Goal: Navigation & Orientation: Find specific page/section

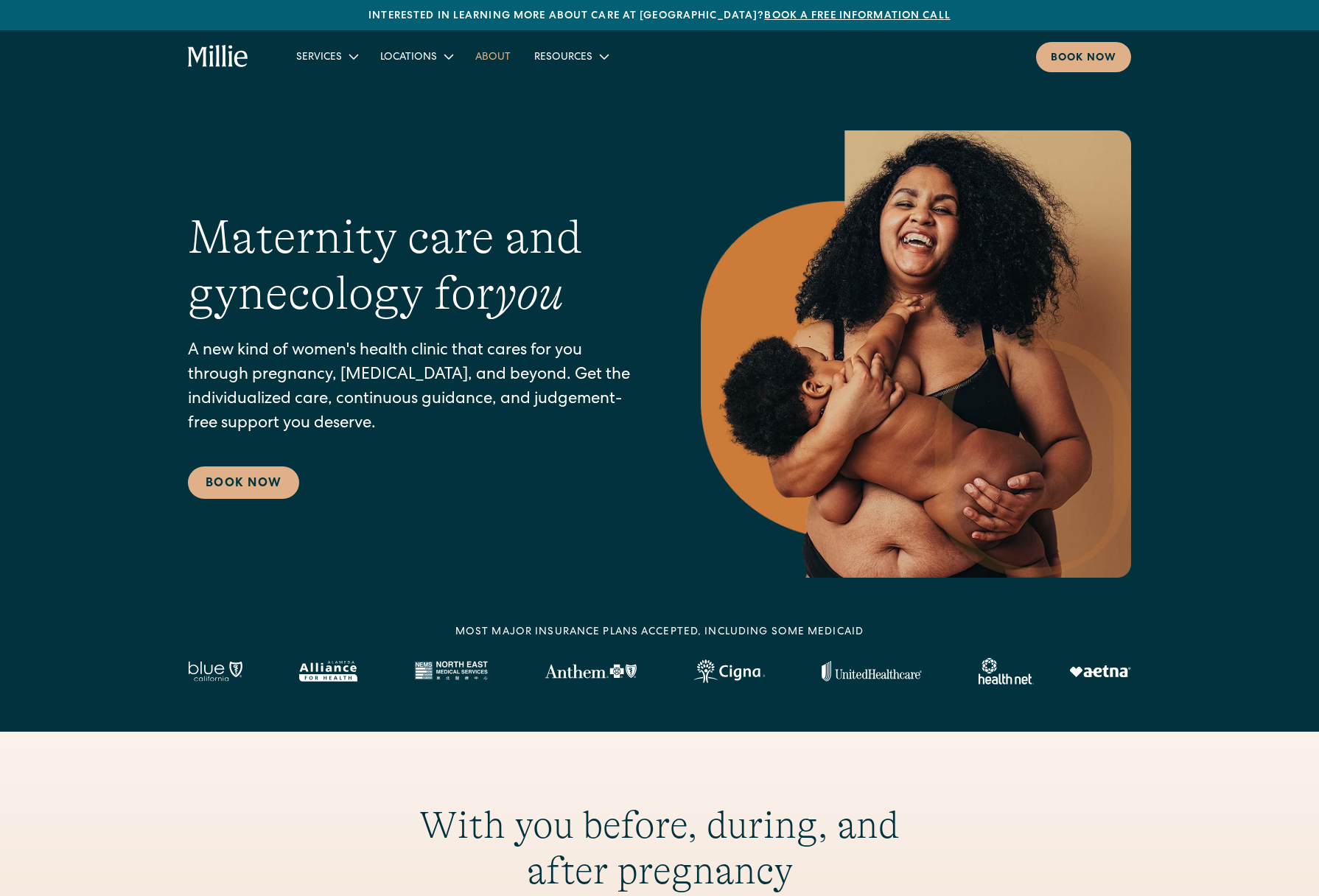
click at [497, 59] on link "About" at bounding box center [493, 56] width 59 height 25
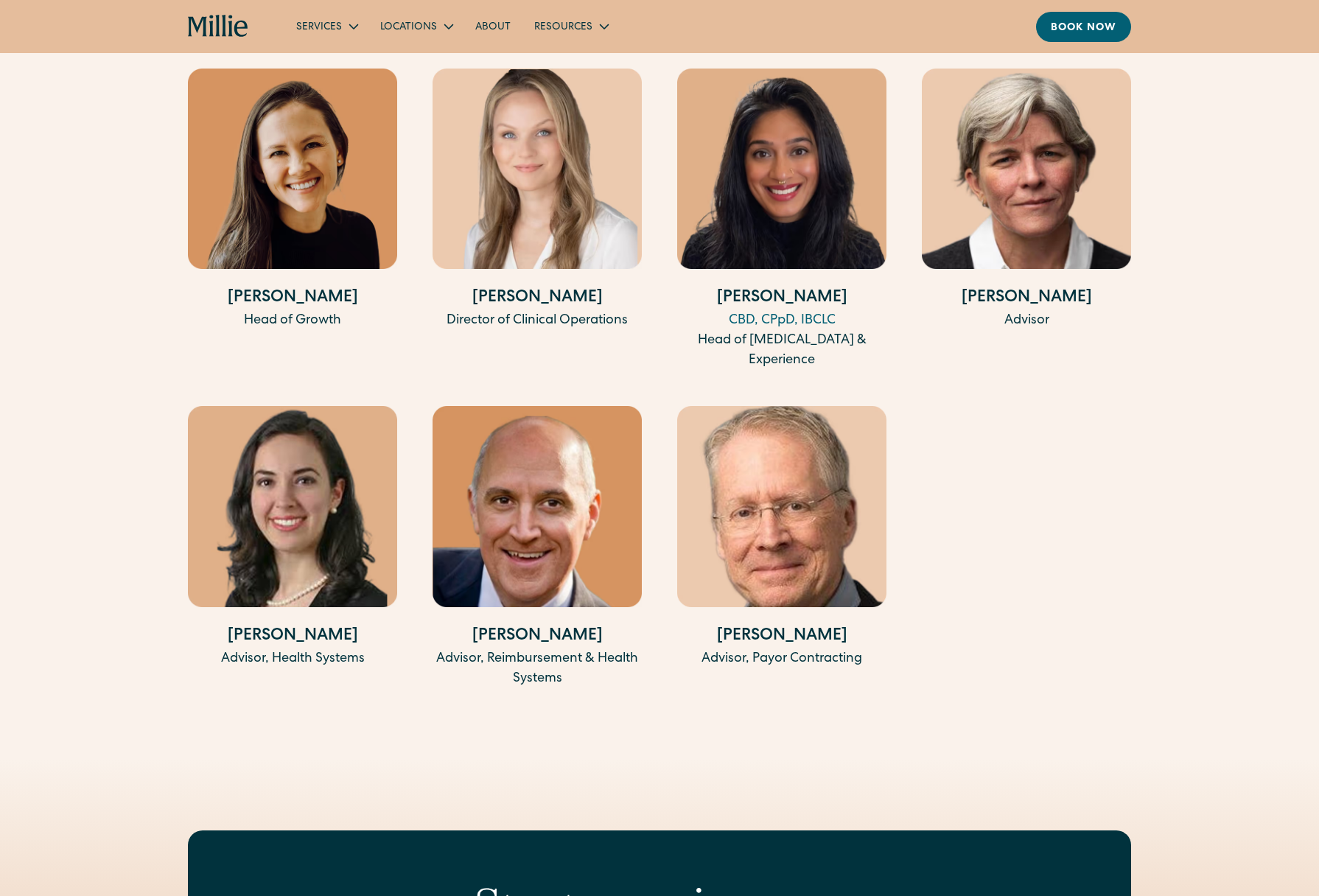
scroll to position [3248, 0]
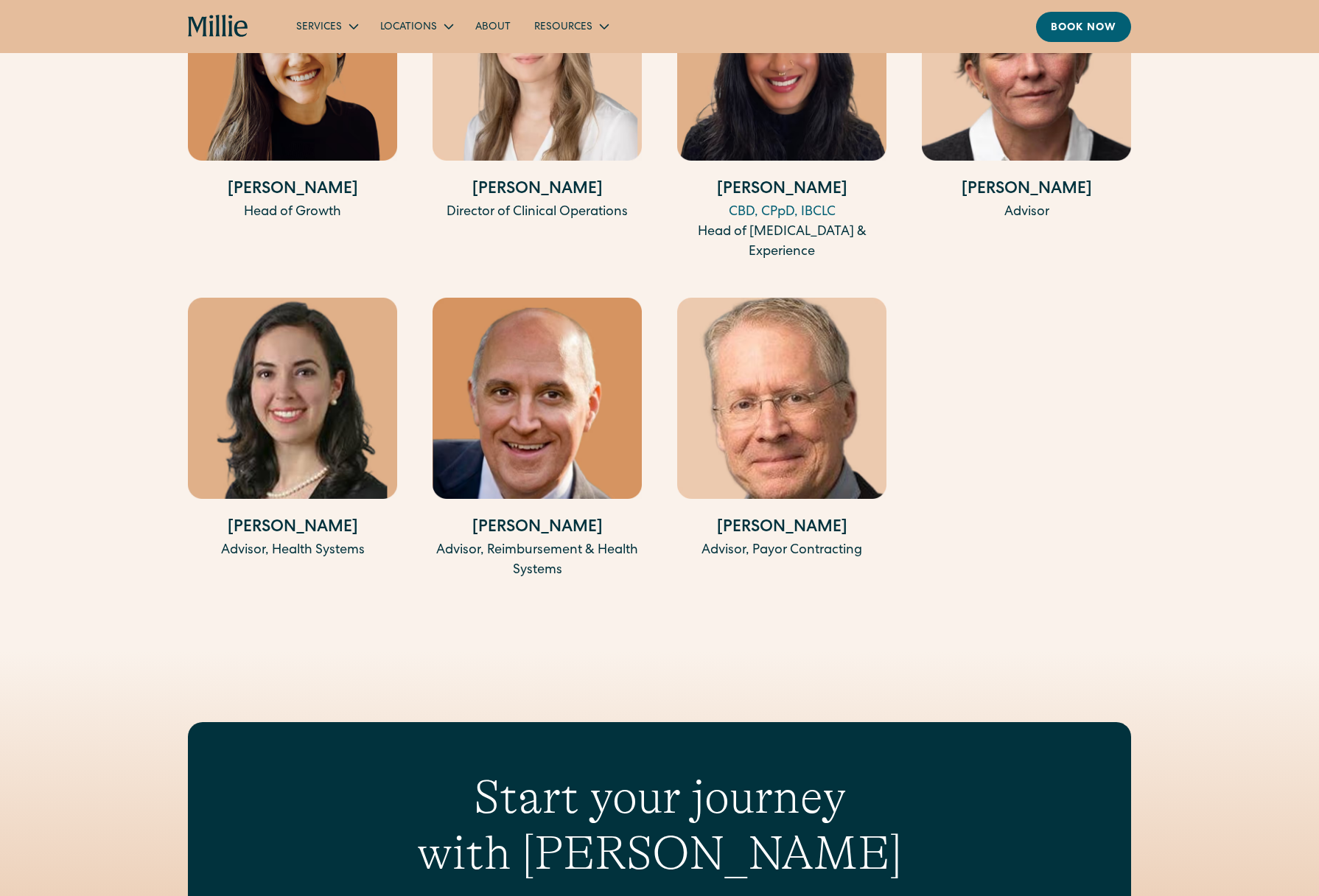
click at [214, 34] on icon "home" at bounding box center [218, 26] width 61 height 24
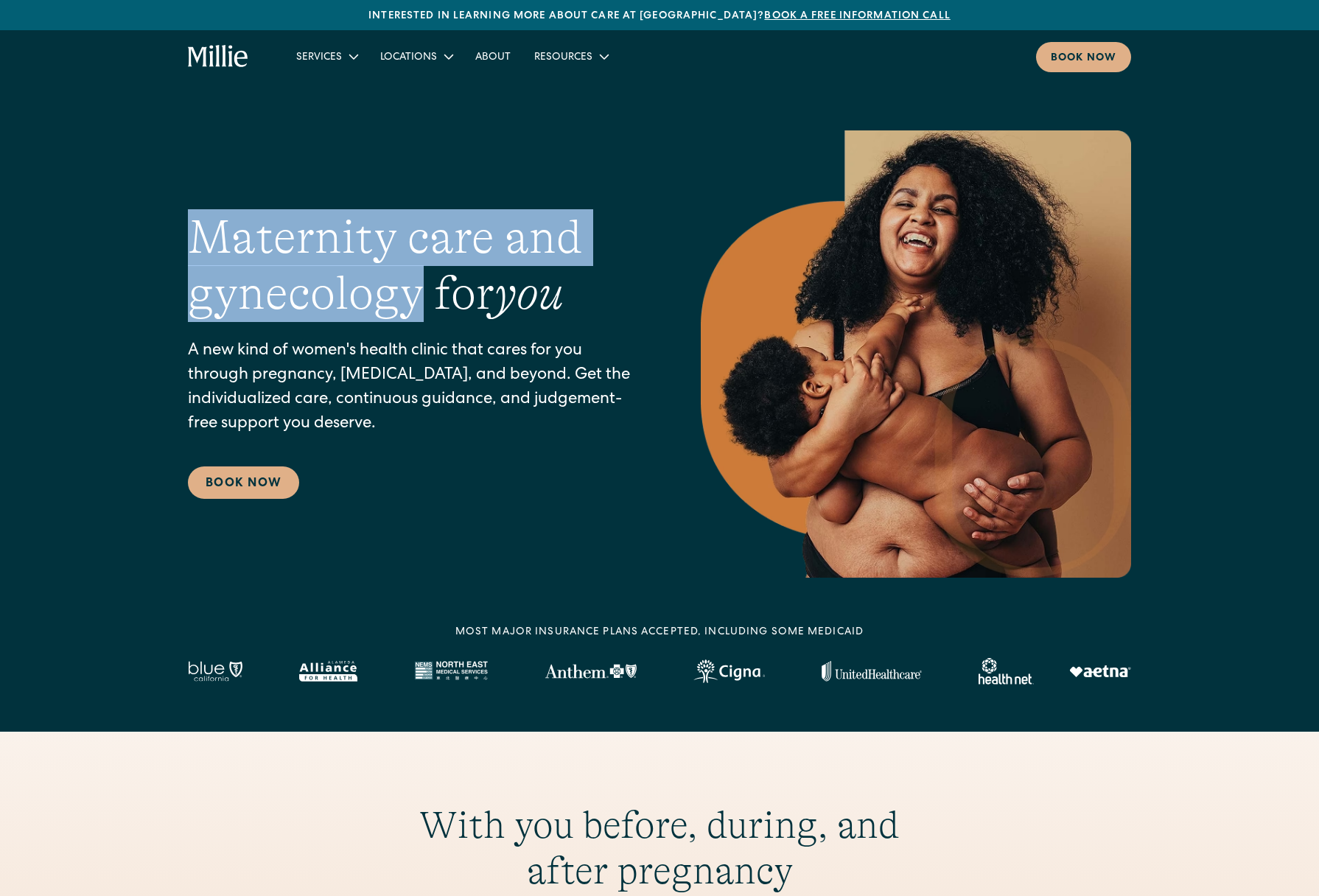
drag, startPoint x: 197, startPoint y: 239, endPoint x: 419, endPoint y: 301, distance: 230.5
click at [419, 301] on h1 "Maternity care and gynecology for you" at bounding box center [415, 266] width 454 height 113
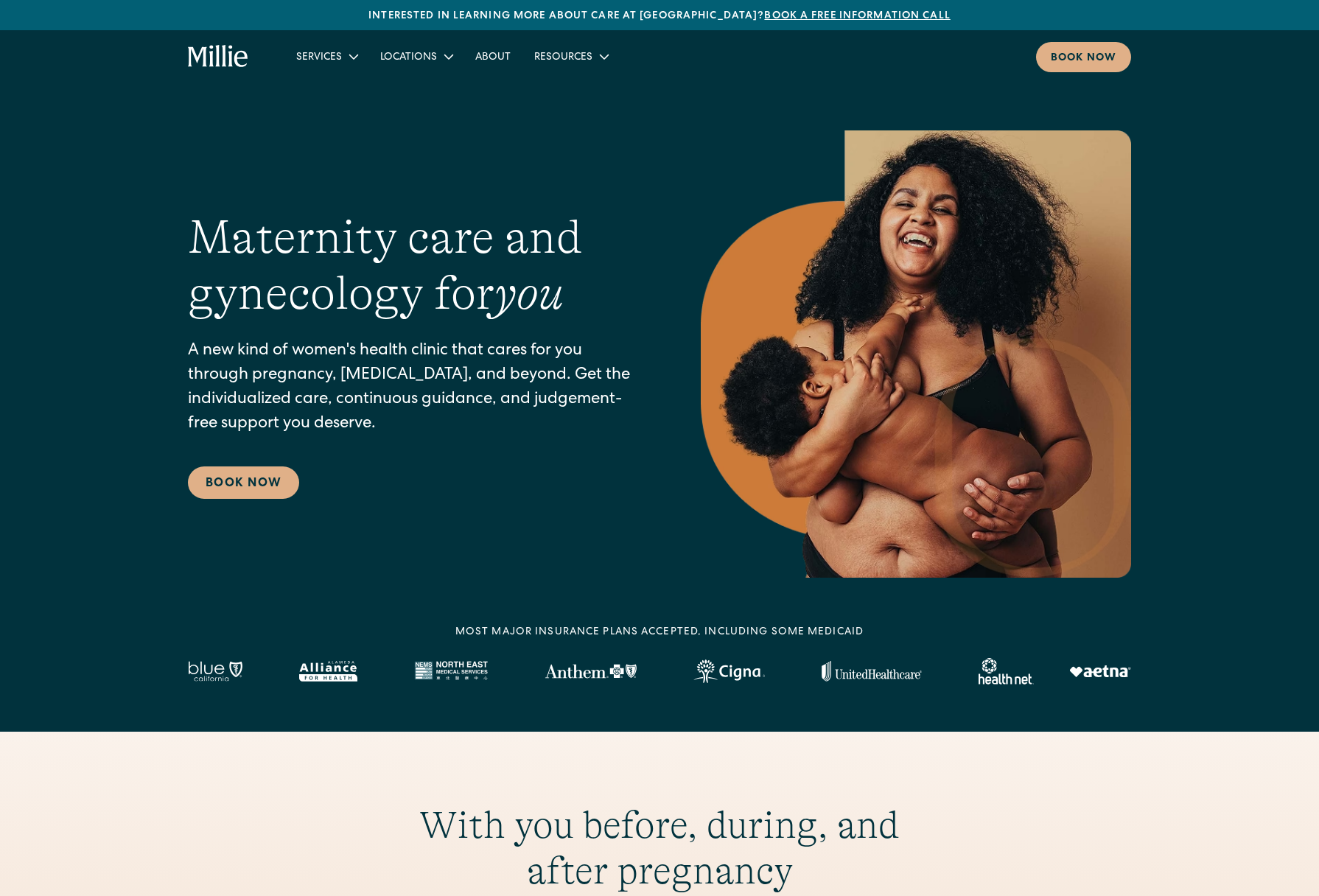
click at [507, 363] on p "A new kind of women's health clinic that cares for you through pregnancy, [MEDI…" at bounding box center [415, 388] width 454 height 97
click at [511, 57] on link "About" at bounding box center [493, 56] width 59 height 25
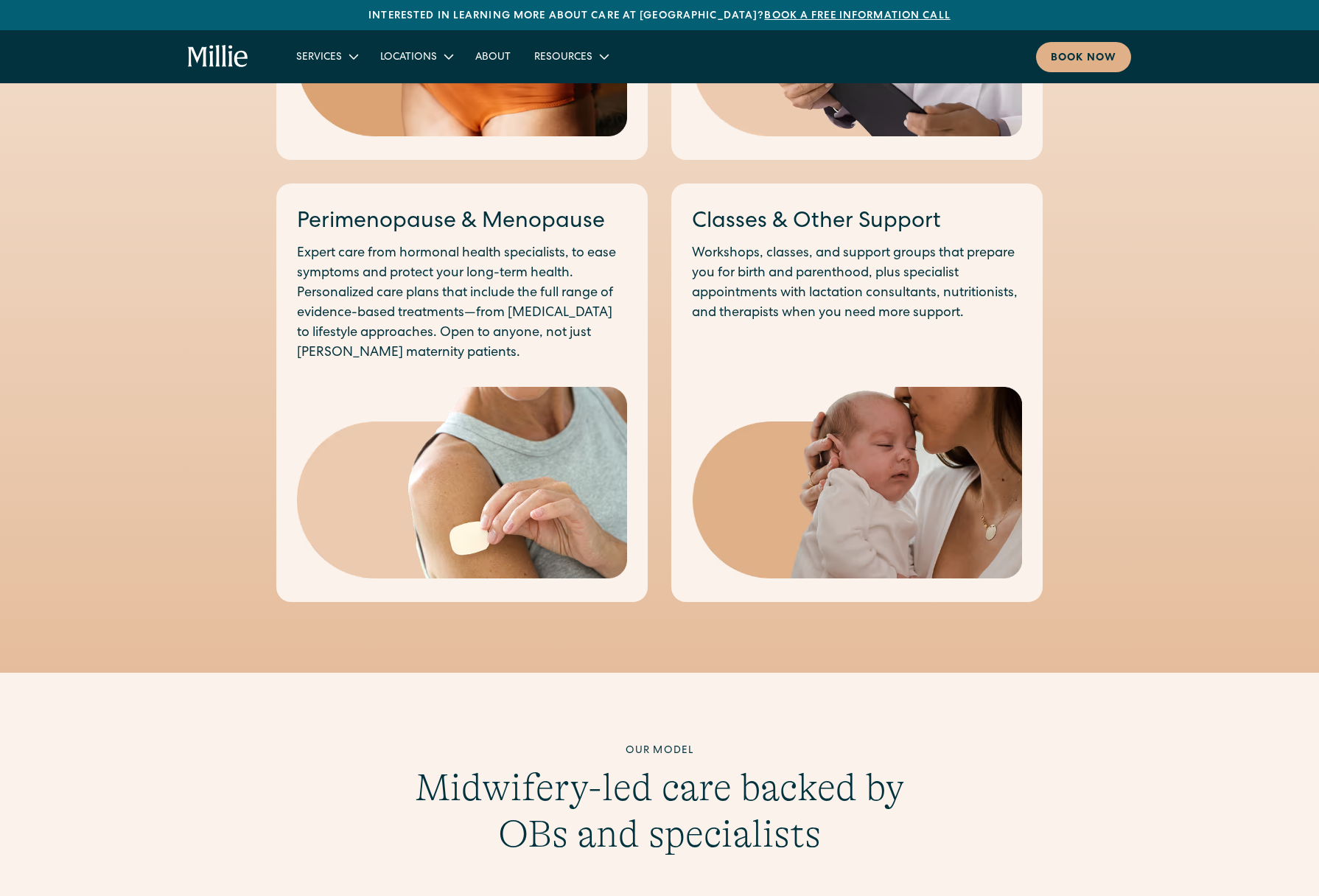
scroll to position [1404, 0]
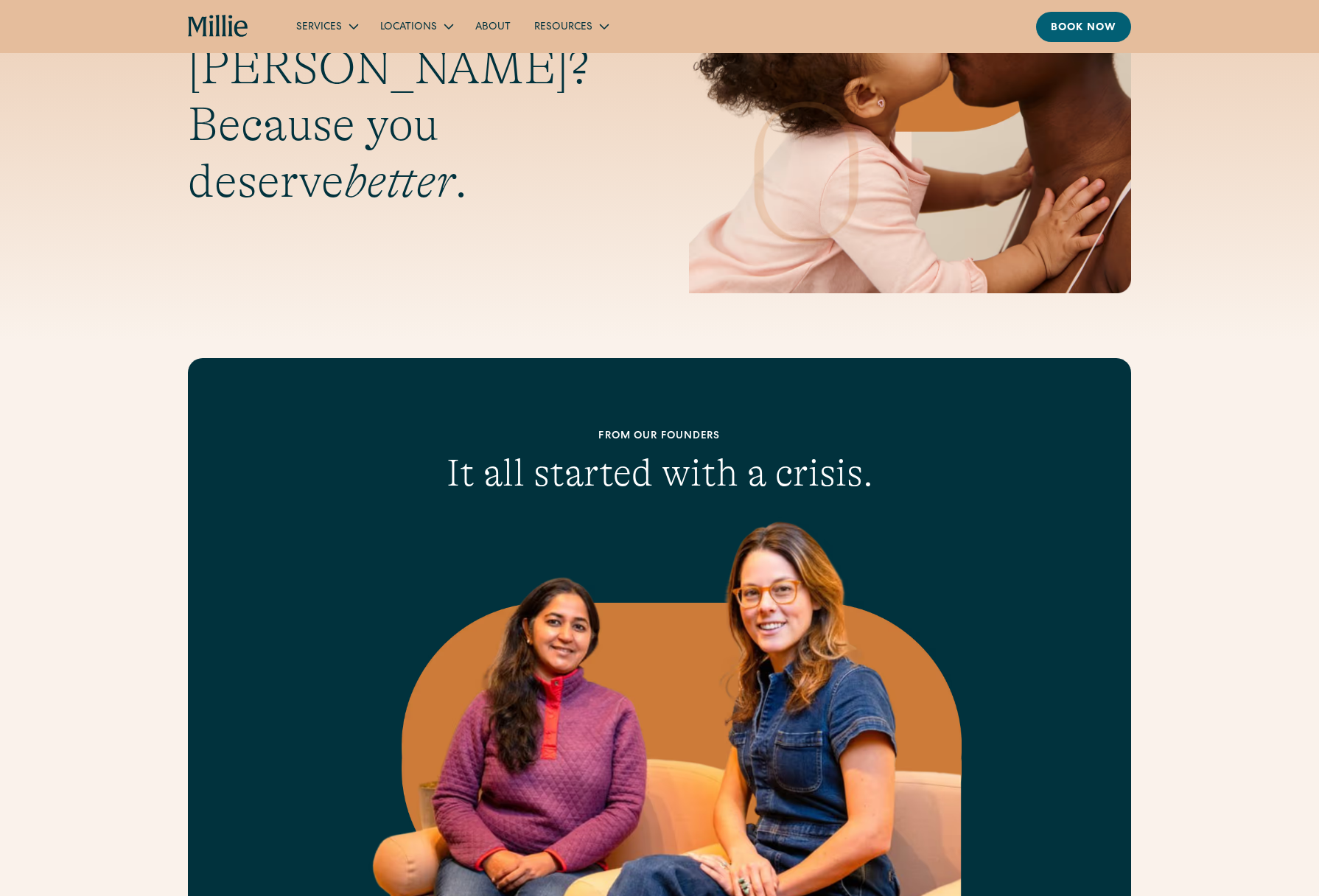
scroll to position [235, 0]
